Goal: Information Seeking & Learning: Check status

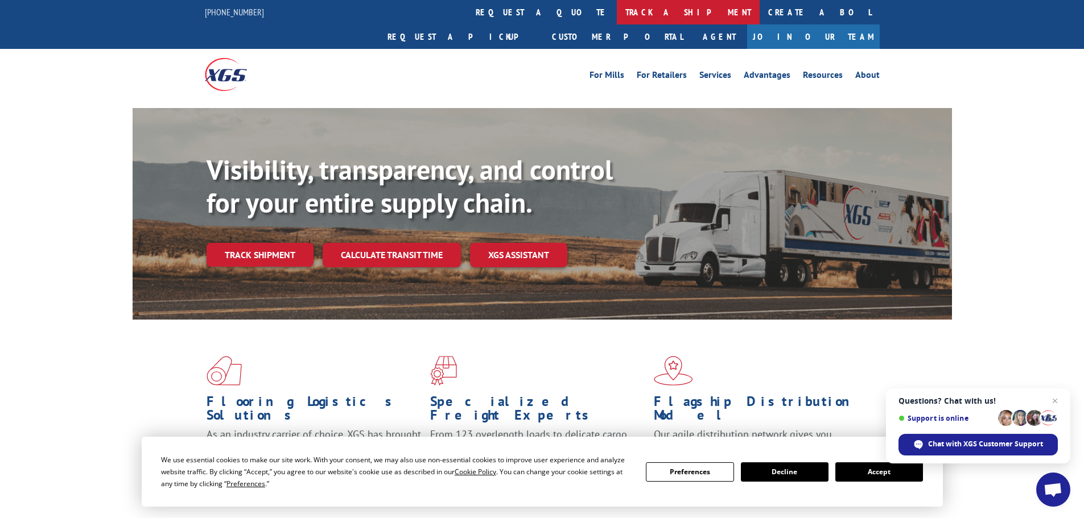
click at [617, 10] on link "track a shipment" at bounding box center [688, 12] width 143 height 24
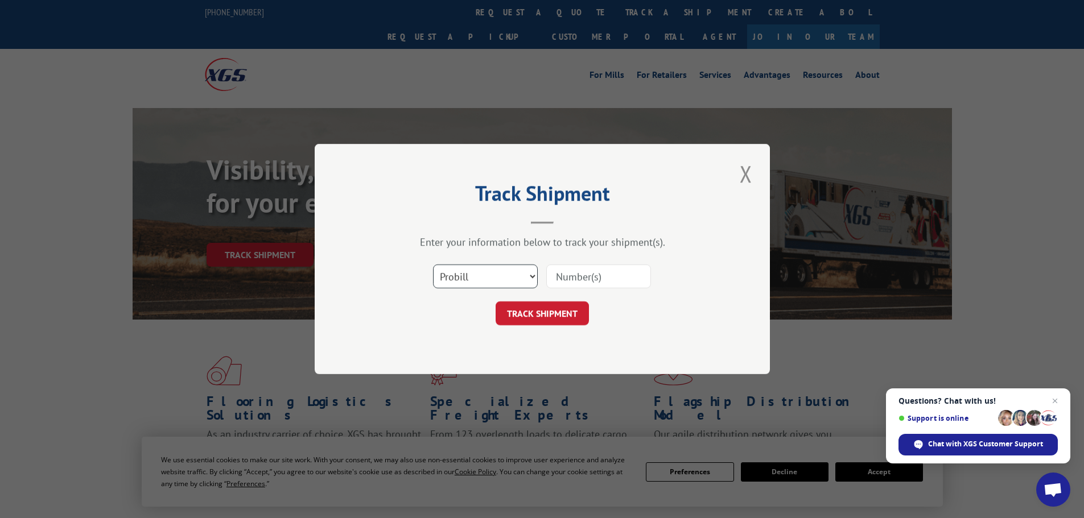
click at [525, 277] on select "Select category... Probill BOL PO" at bounding box center [485, 277] width 105 height 24
click at [433, 265] on select "Select category... Probill BOL PO" at bounding box center [485, 277] width 105 height 24
click at [473, 282] on select "Select category... Probill BOL PO" at bounding box center [485, 277] width 105 height 24
select select "probill"
click at [433, 265] on select "Select category... Probill BOL PO" at bounding box center [485, 277] width 105 height 24
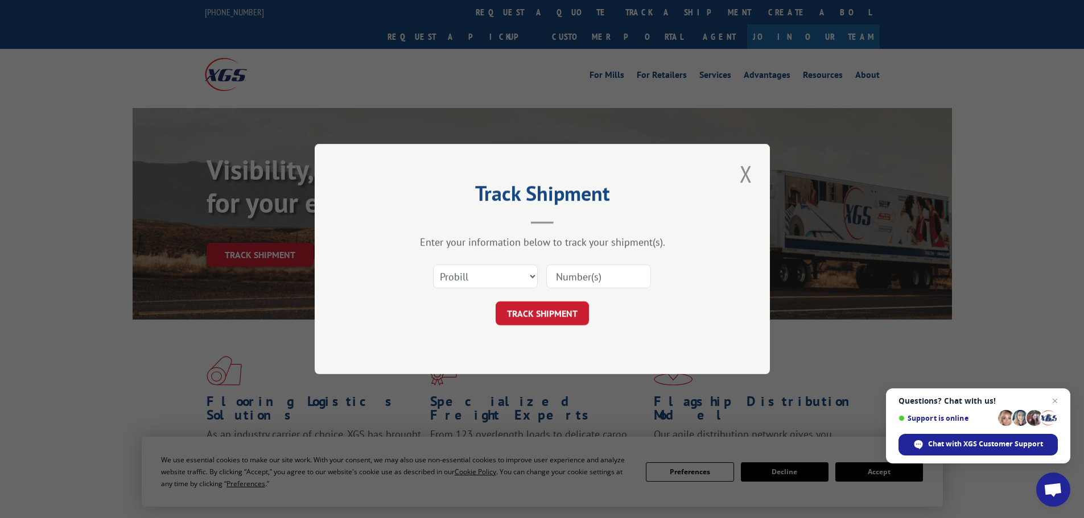
click at [590, 280] on input at bounding box center [598, 277] width 105 height 24
paste input "17536939"
type input "17536939"
click at [576, 301] on form "Select category... Probill BOL PO 17536939 TRACK SHIPMENT" at bounding box center [541, 292] width 341 height 68
click at [569, 310] on button "TRACK SHIPMENT" at bounding box center [541, 314] width 93 height 24
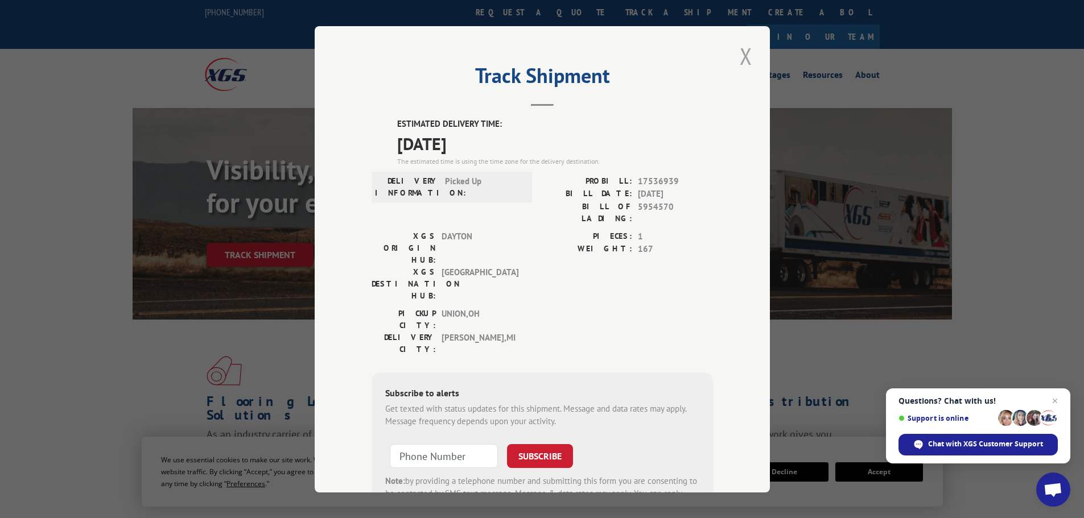
click at [741, 56] on button "Close modal" at bounding box center [745, 55] width 19 height 31
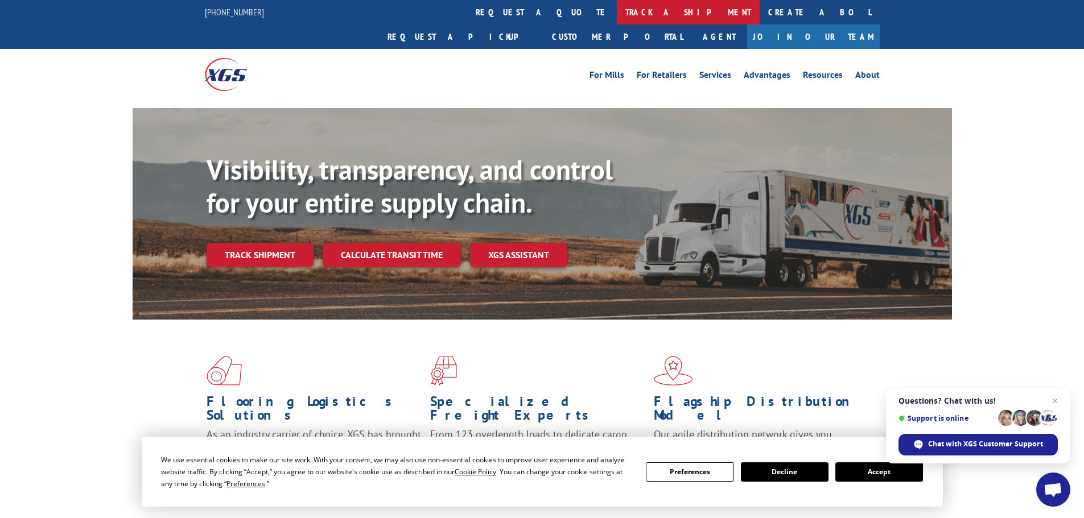
click at [617, 14] on link "track a shipment" at bounding box center [688, 12] width 143 height 24
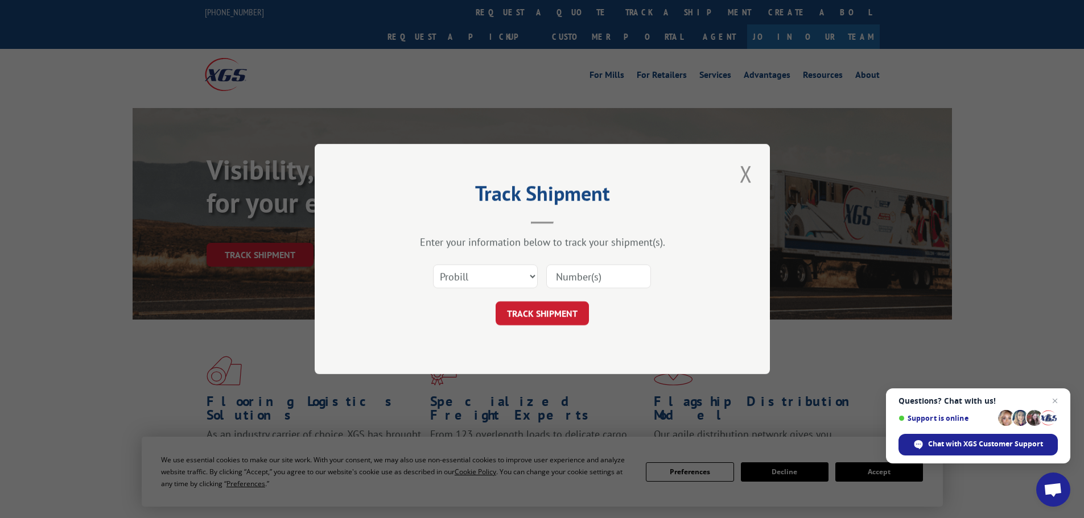
click at [575, 277] on input at bounding box center [598, 277] width 105 height 24
paste input "17308058"
type input "17308058"
click at [531, 327] on div "Track Shipment Enter your information below to track your shipment(s). Select c…" at bounding box center [542, 259] width 455 height 230
click at [534, 313] on button "TRACK SHIPMENT" at bounding box center [541, 314] width 93 height 24
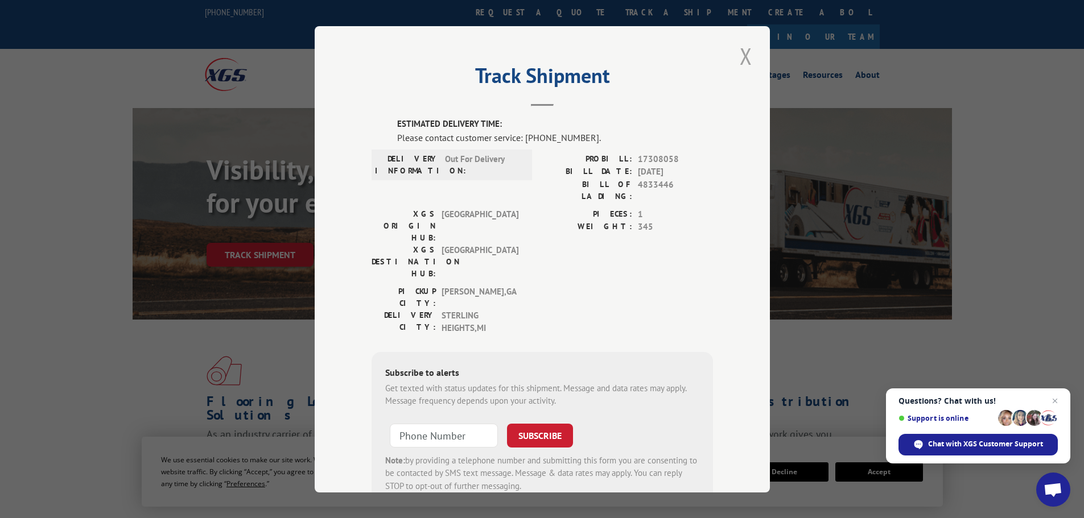
click at [736, 55] on button "Close modal" at bounding box center [745, 55] width 19 height 31
